Goal: Check status: Check status

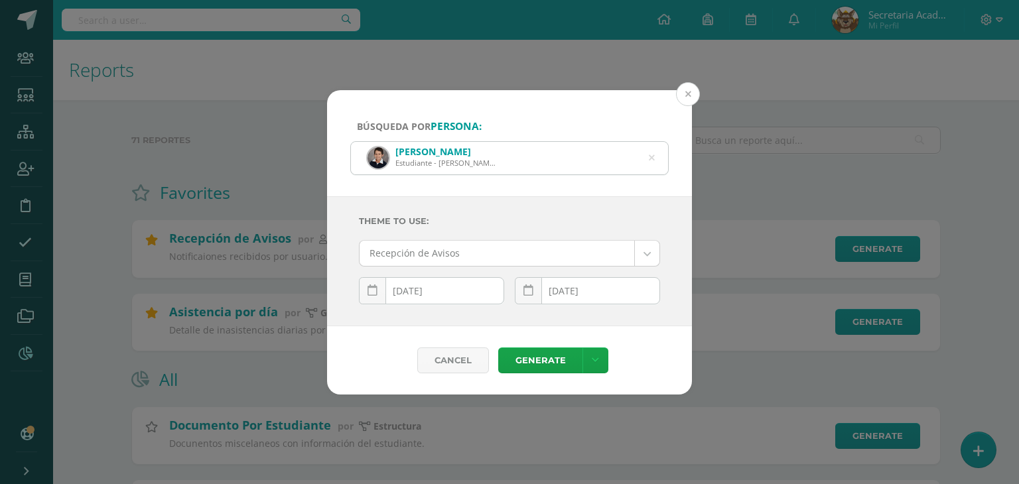
click at [685, 88] on button at bounding box center [688, 94] width 24 height 24
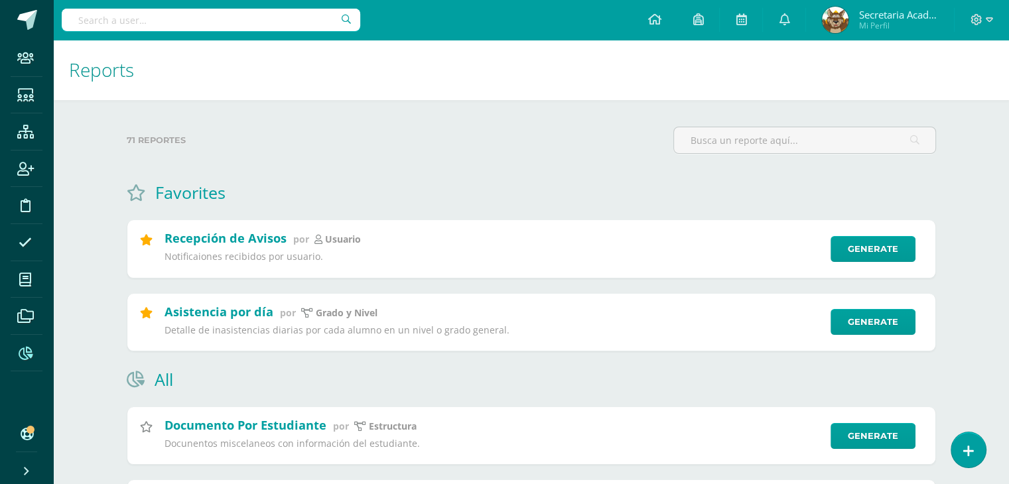
click at [195, 18] on input "text" at bounding box center [211, 20] width 299 height 23
type input "jimena"
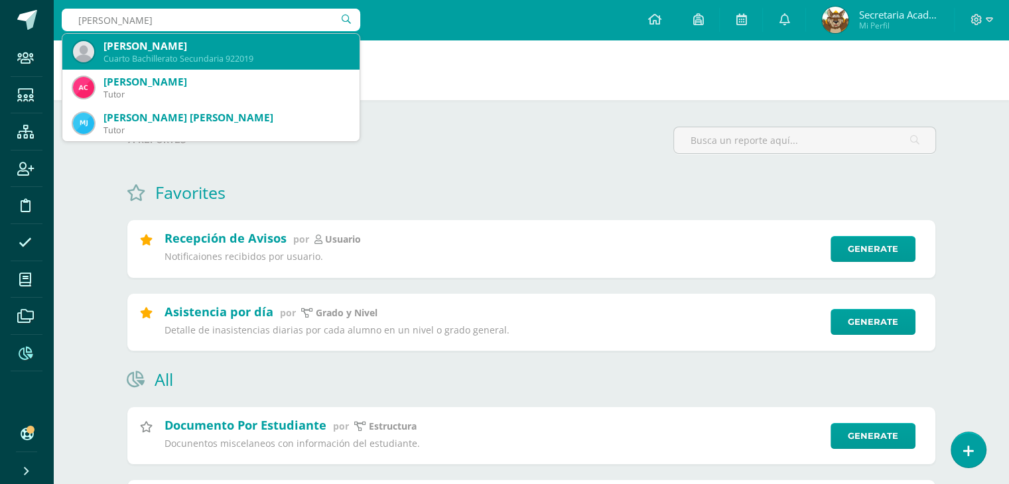
click at [213, 48] on div "[PERSON_NAME]" at bounding box center [226, 46] width 245 height 14
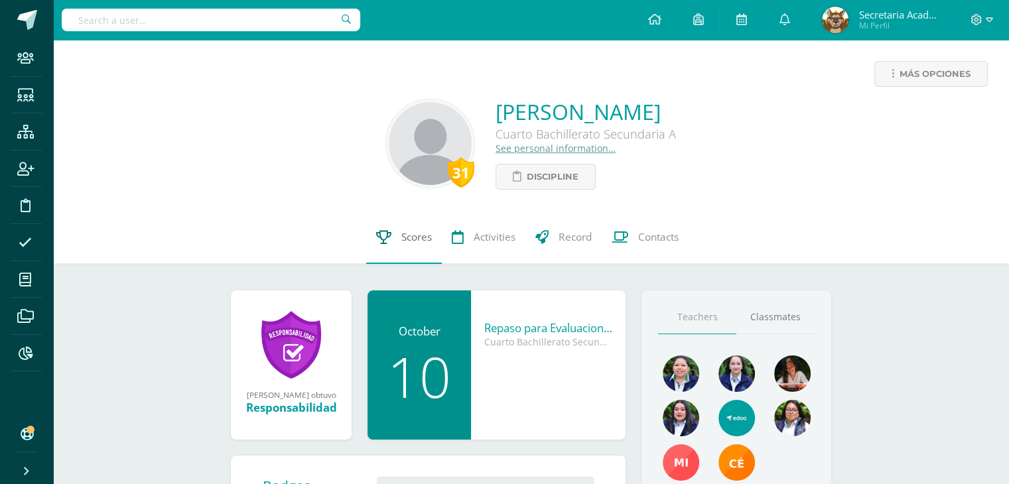
click at [412, 243] on span "Scores" at bounding box center [416, 237] width 31 height 14
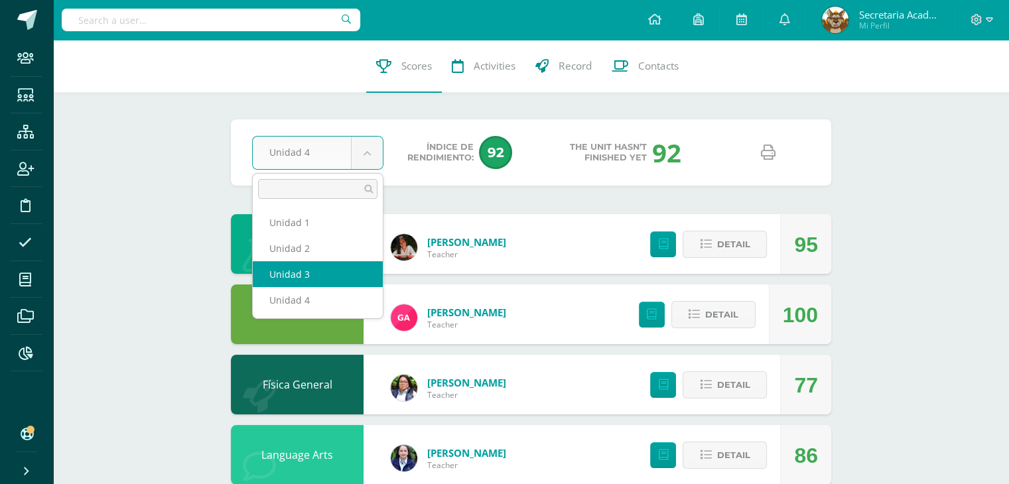
drag, startPoint x: 321, startPoint y: 269, endPoint x: 325, endPoint y: 258, distance: 12.0
select select "Unidad 3"
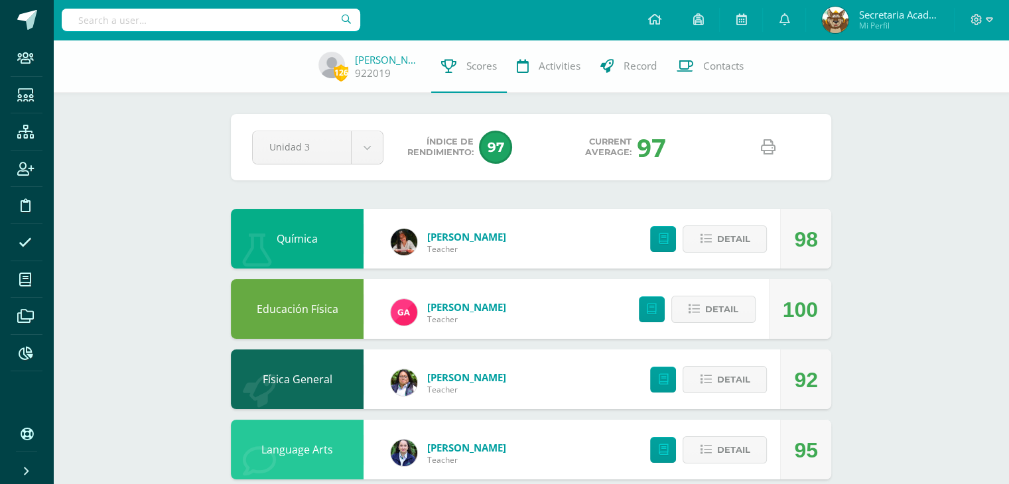
click at [765, 147] on icon at bounding box center [768, 147] width 15 height 15
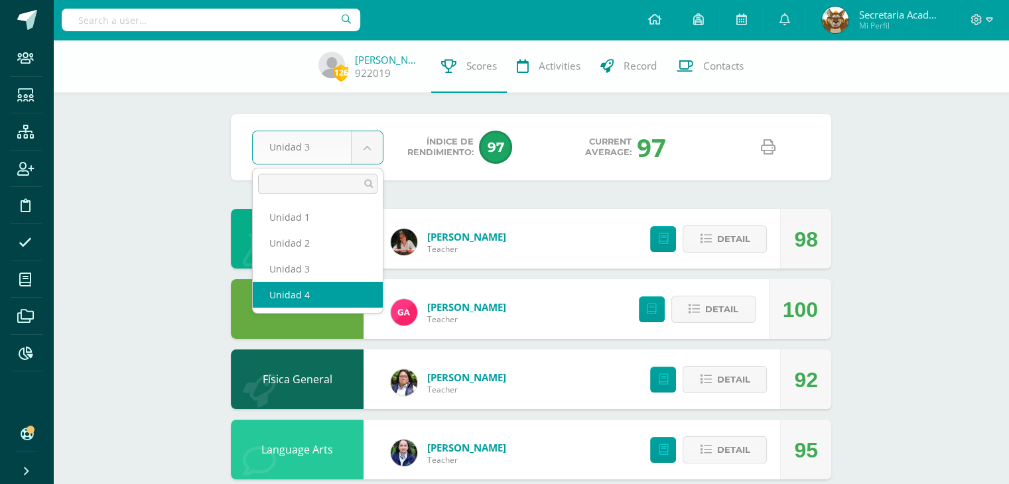
drag, startPoint x: 304, startPoint y: 298, endPoint x: 349, endPoint y: 299, distance: 45.1
select select "Unidad 4"
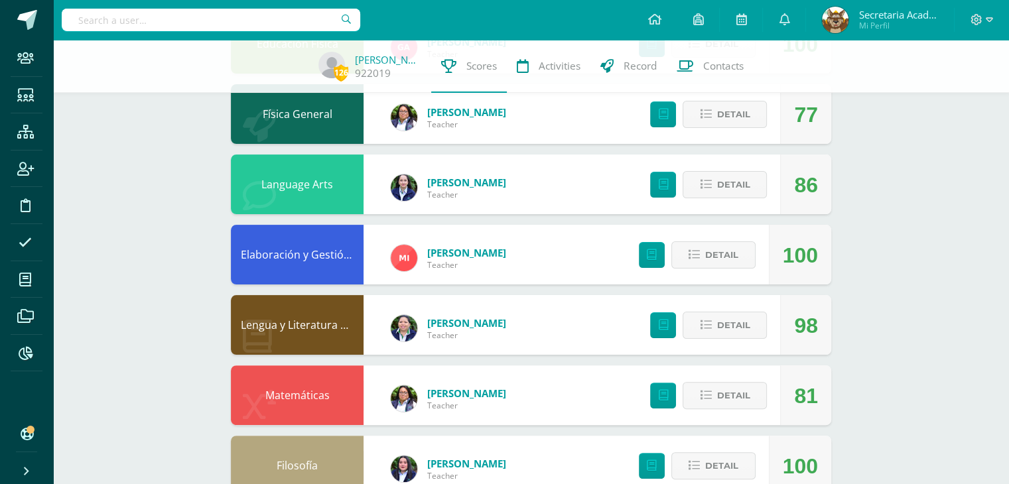
scroll to position [332, 0]
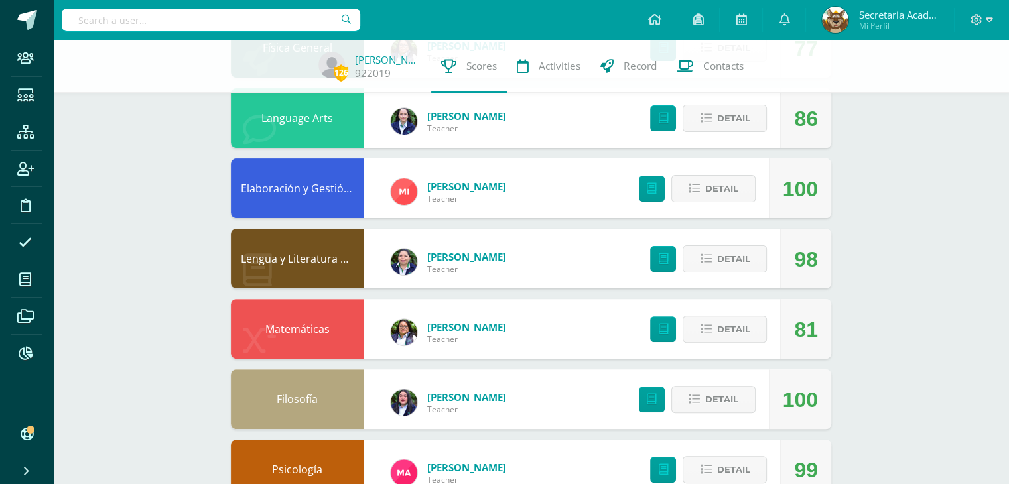
click at [881, 135] on div "126 [PERSON_NAME] 922019 Scores Activities Record Contacts Pendiente Unidad 4 U…" at bounding box center [531, 187] width 956 height 959
click at [29, 23] on span at bounding box center [27, 20] width 20 height 20
